Goal: Transaction & Acquisition: Obtain resource

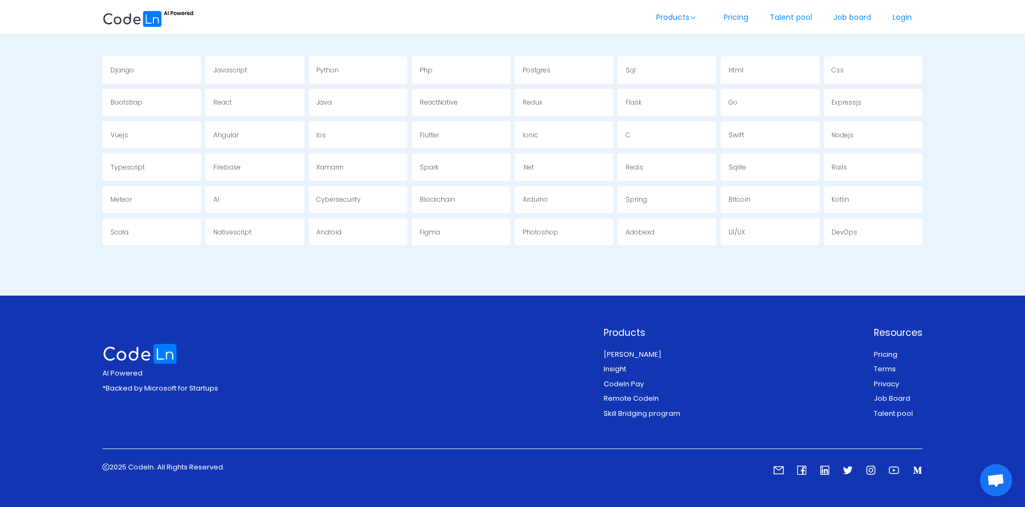
scroll to position [2036, 0]
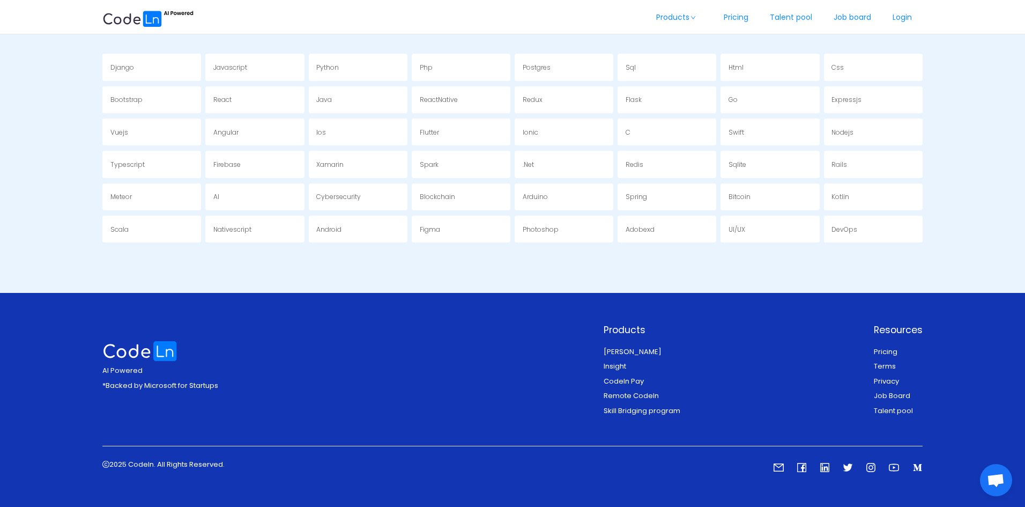
click at [887, 352] on link "Pricing" at bounding box center [886, 351] width 24 height 10
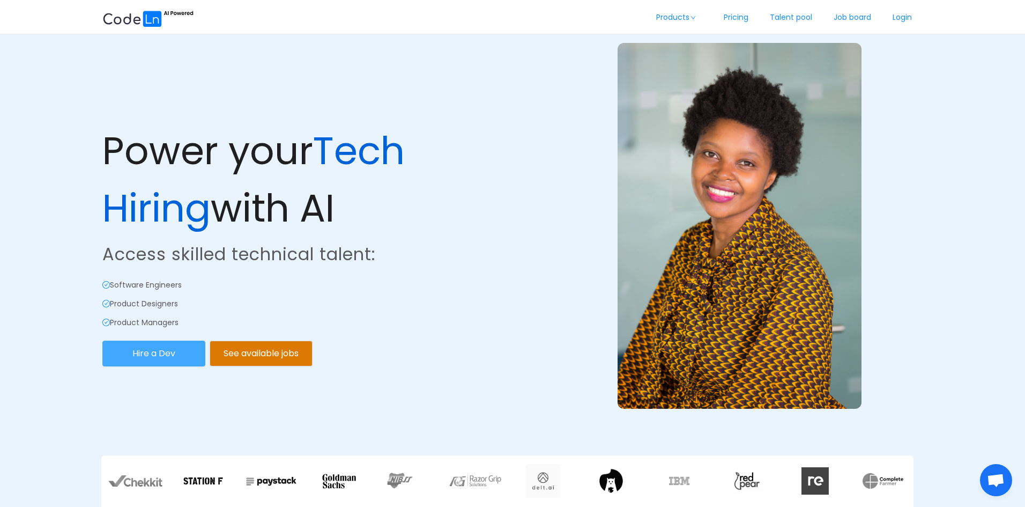
click at [150, 355] on button "Hire a Dev" at bounding box center [153, 353] width 103 height 26
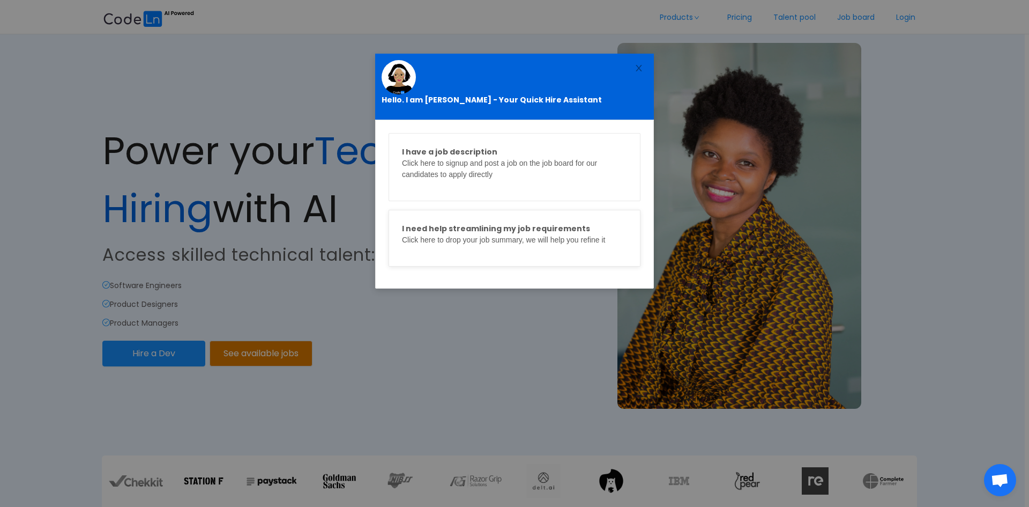
click at [497, 241] on p "I need help streamlining my job requirements Click here to drop your job summar…" at bounding box center [514, 234] width 225 height 23
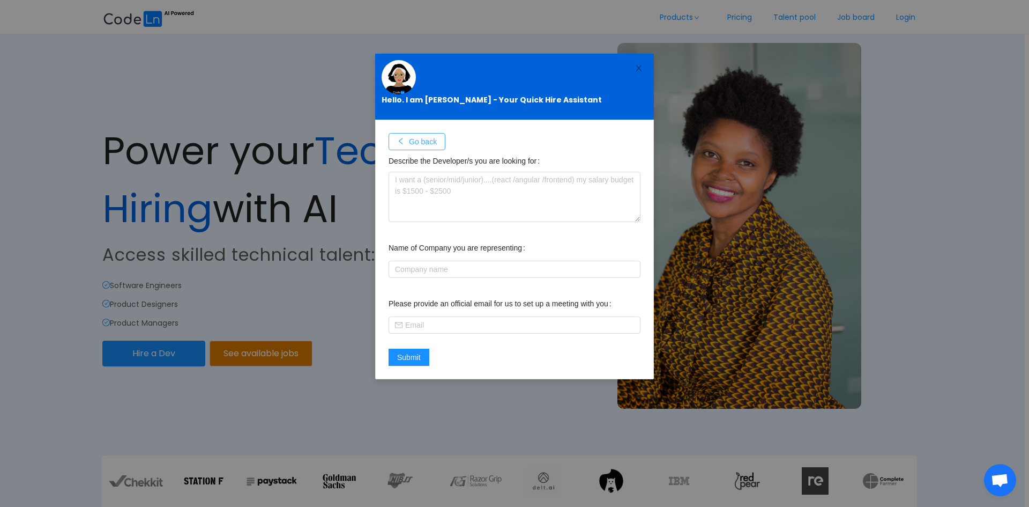
click at [425, 139] on button "Go back" at bounding box center [417, 141] width 57 height 17
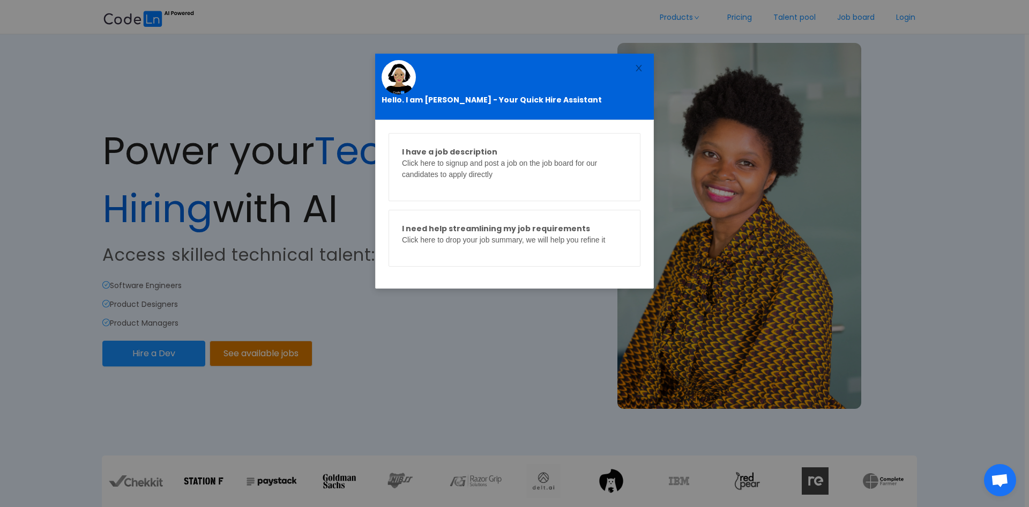
click at [428, 351] on div "Hello. I am [PERSON_NAME] - Your Quick Hire Assistant I have a job description …" at bounding box center [514, 253] width 1029 height 507
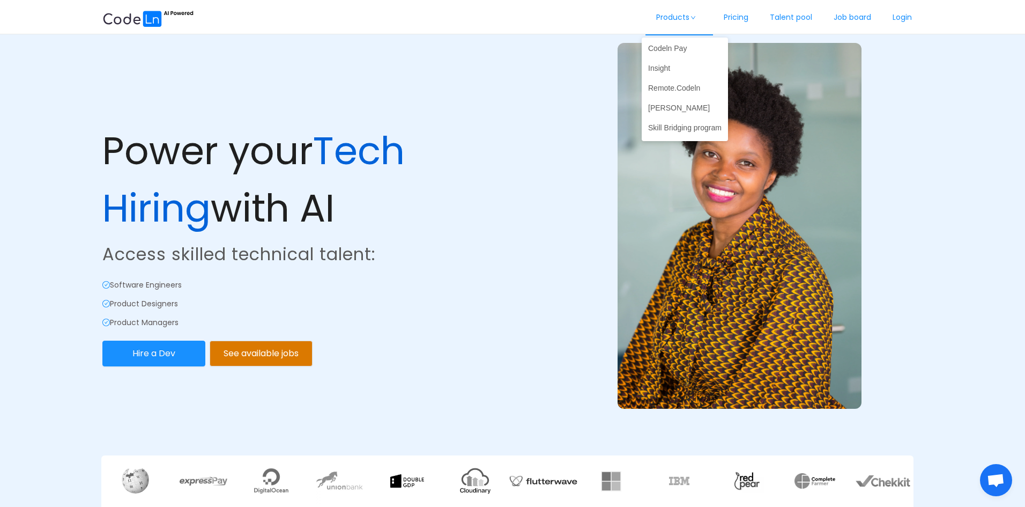
click at [680, 24] on link "Products" at bounding box center [679, 17] width 68 height 35
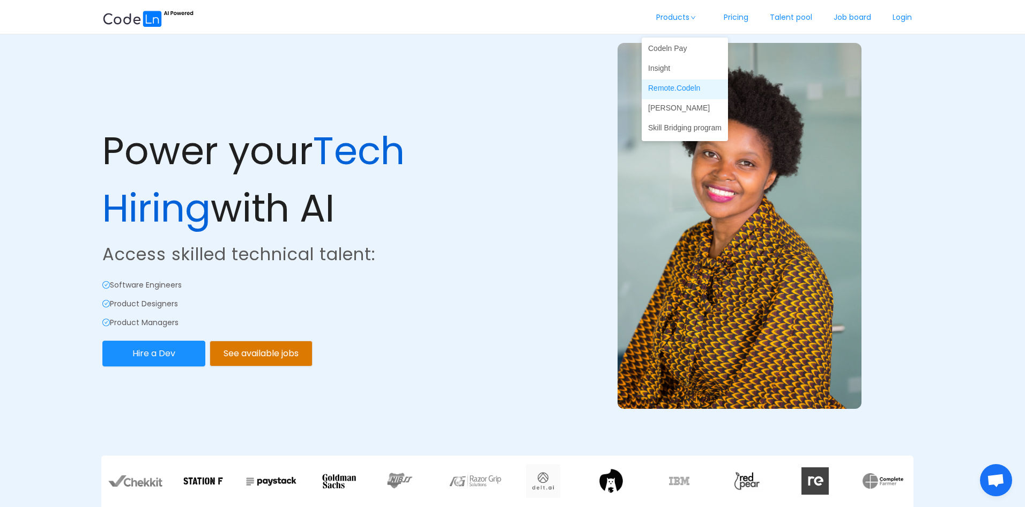
click at [685, 85] on link "Remote.Codeln" at bounding box center [685, 87] width 86 height 17
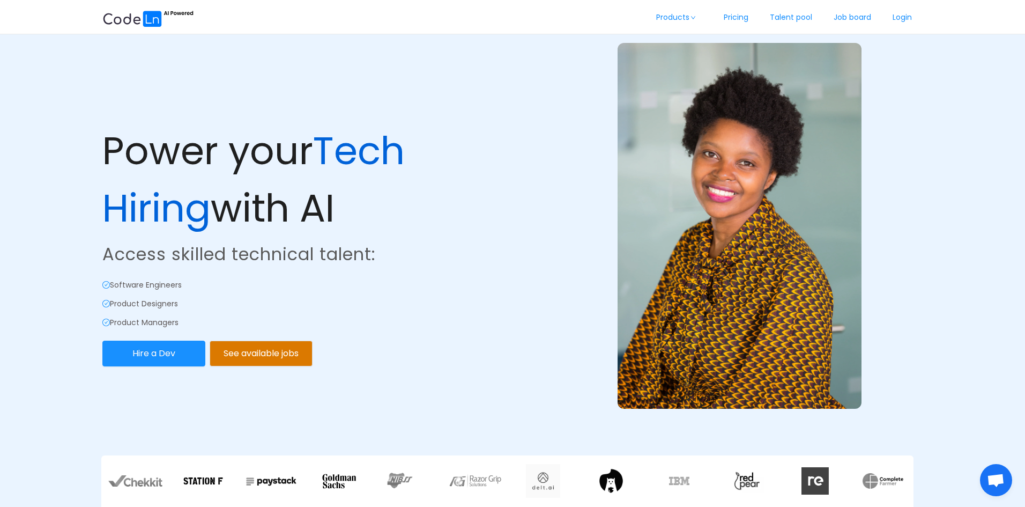
click at [1003, 483] on span "Open chat" at bounding box center [996, 480] width 18 height 15
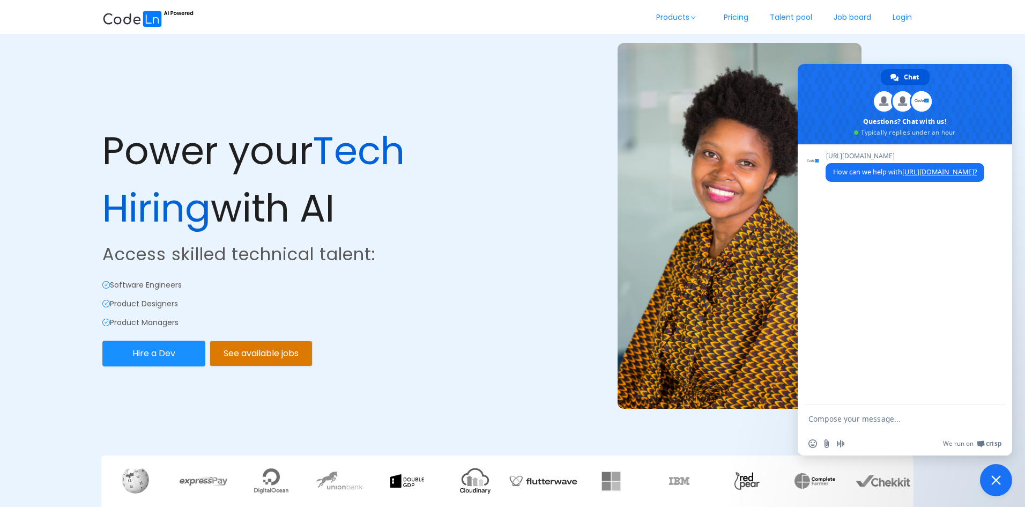
click at [993, 472] on span "Close chat" at bounding box center [996, 480] width 32 height 32
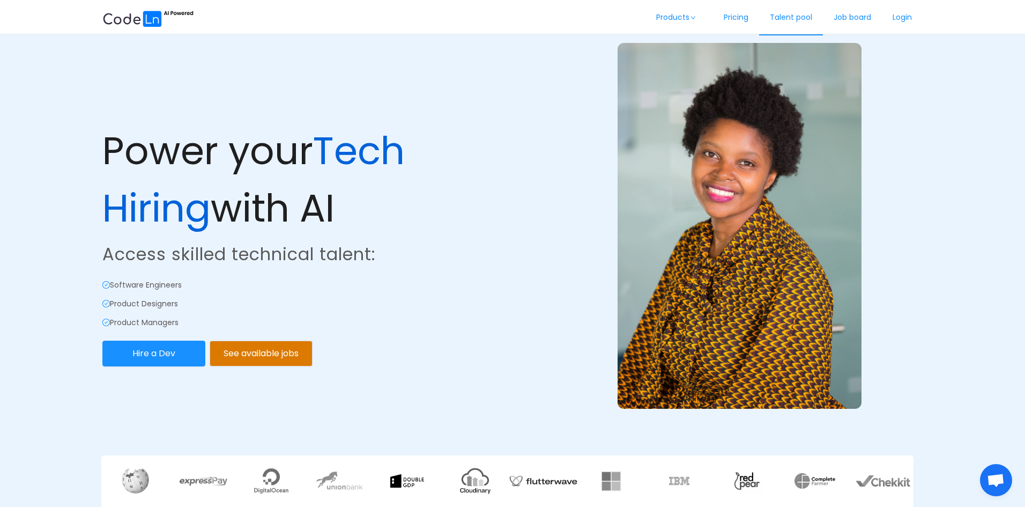
click at [778, 13] on link "Talent pool" at bounding box center [791, 17] width 64 height 35
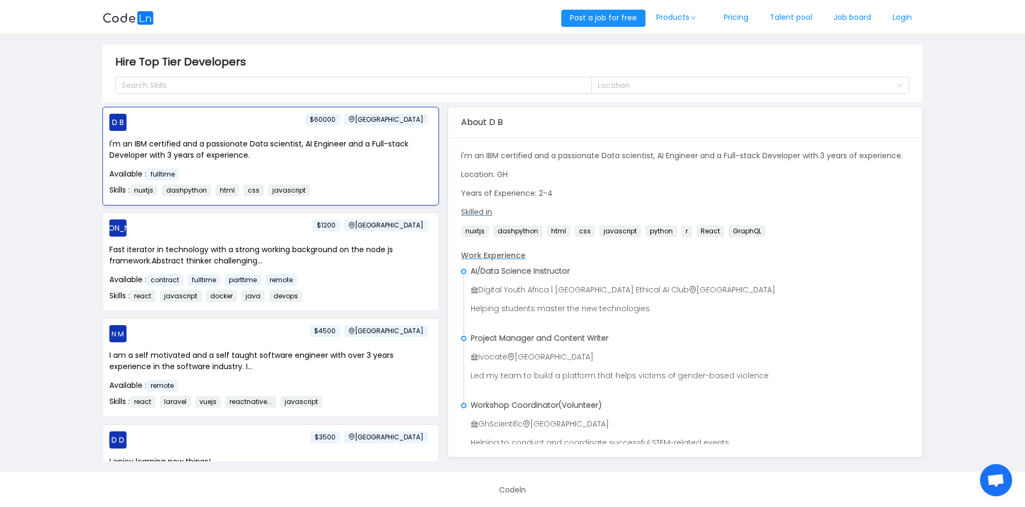
click at [297, 146] on p "I'm an IBM certified and a passionate Data scientist, AI Engineer and a Full-st…" at bounding box center [270, 149] width 323 height 23
click at [332, 241] on div "[PERSON_NAME] [GEOGRAPHIC_DATA] $1200 Fast iterator in technology with a strong…" at bounding box center [271, 262] width 336 height 98
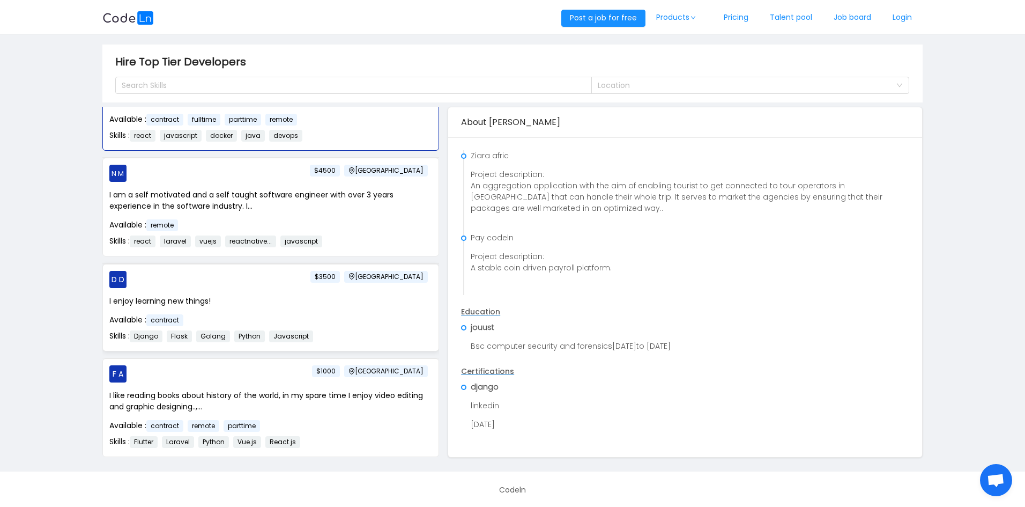
scroll to position [161, 0]
click at [303, 212] on div "I am a self motivated and a self taught software engineer with over 3 years exp…" at bounding box center [270, 219] width 323 height 60
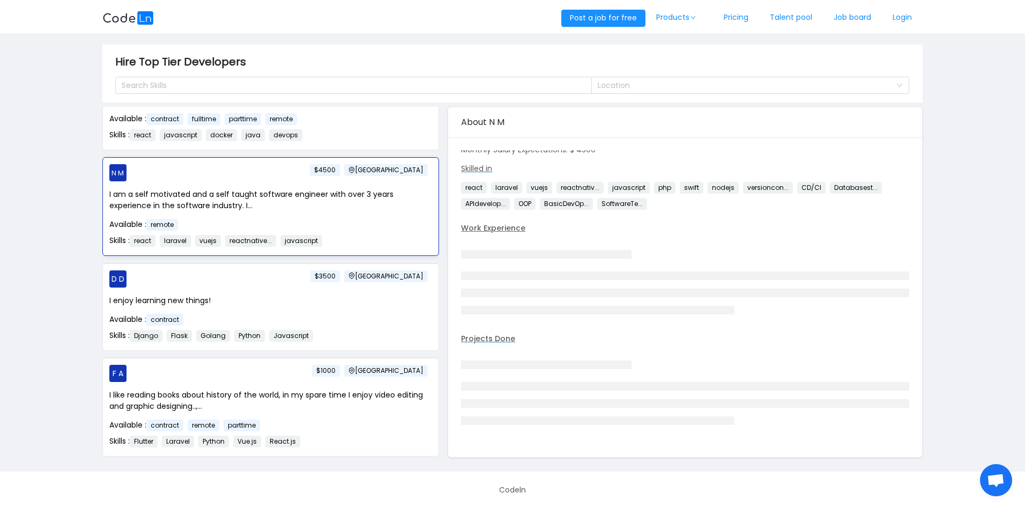
scroll to position [625, 0]
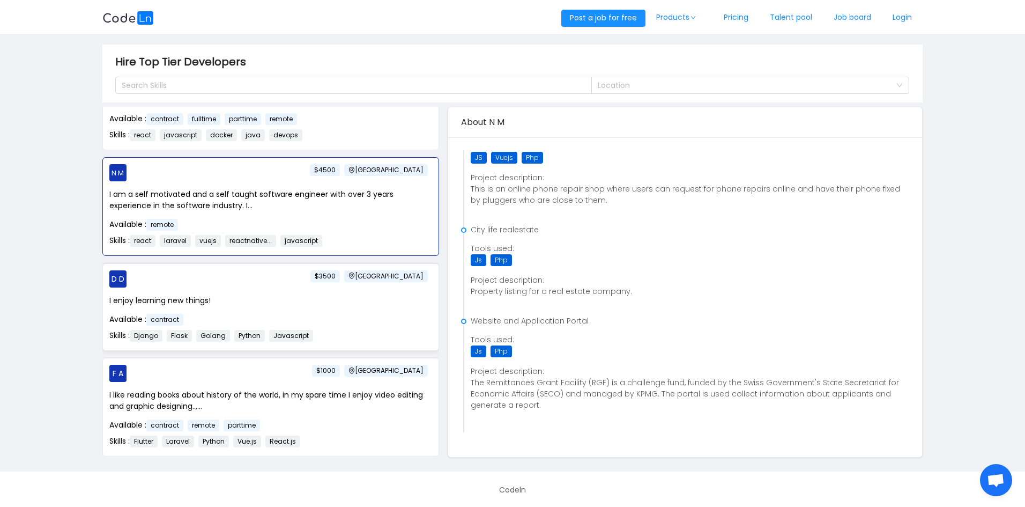
click at [315, 305] on p "I enjoy learning new things!" at bounding box center [270, 300] width 323 height 11
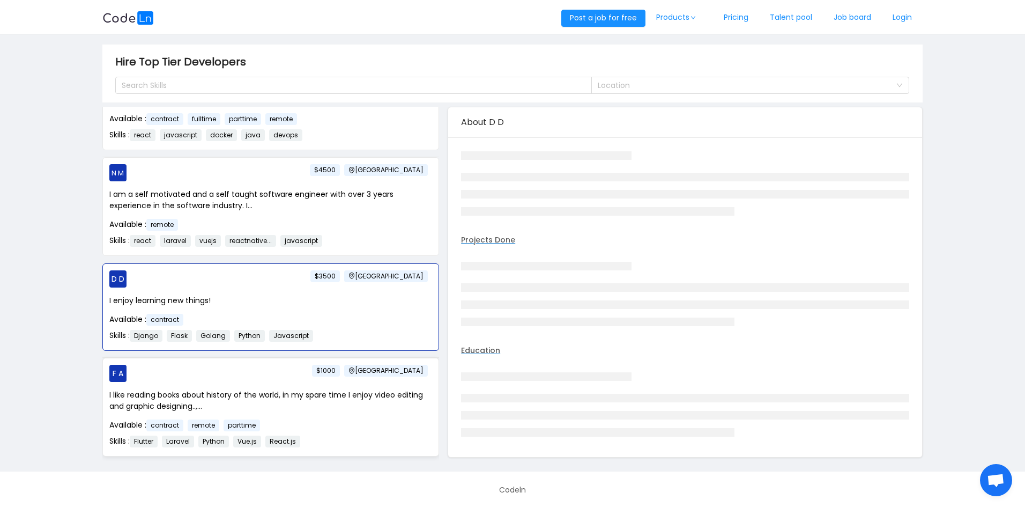
click at [316, 372] on p "F A [GEOGRAPHIC_DATA] $1000" at bounding box center [270, 373] width 323 height 17
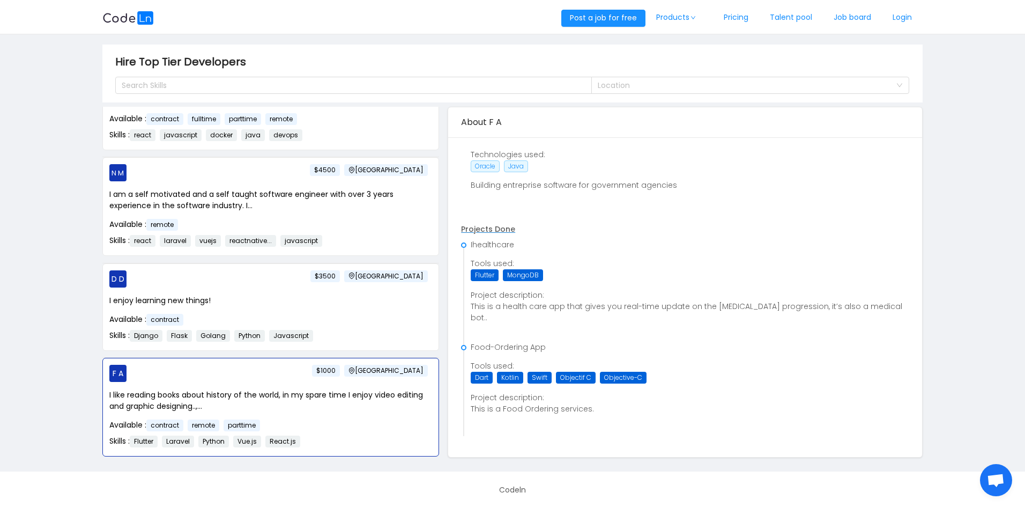
scroll to position [2, 0]
